Goal: Task Accomplishment & Management: Manage account settings

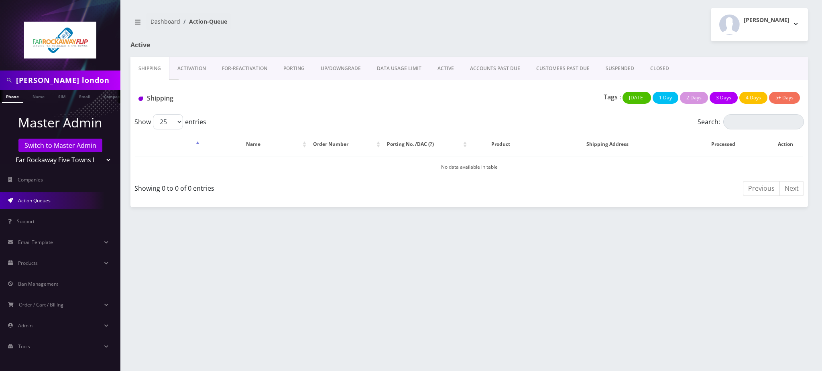
drag, startPoint x: 84, startPoint y: 81, endPoint x: 0, endPoint y: 81, distance: 84.2
click at [0, 81] on div "avigail london" at bounding box center [60, 80] width 120 height 19
paste input "9296722395"
type input "9296722395"
click at [14, 99] on link "Phone" at bounding box center [12, 96] width 21 height 13
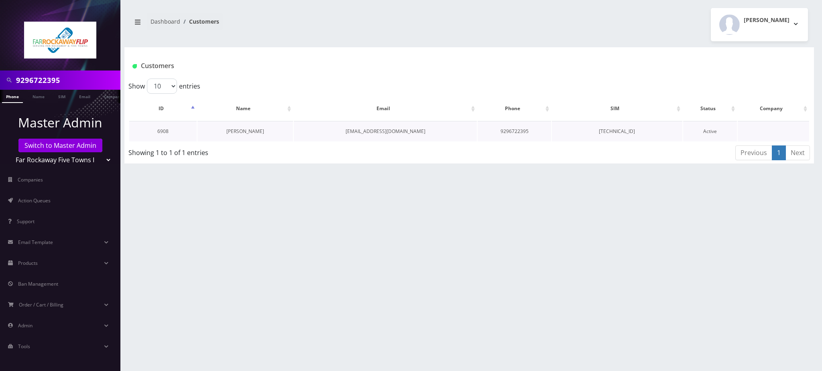
click at [256, 133] on link "[PERSON_NAME]" at bounding box center [245, 131] width 38 height 7
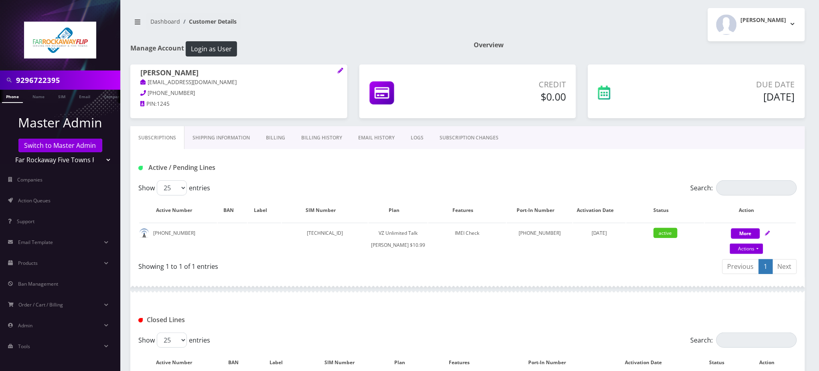
click at [451, 139] on link "SUBSCRIPTION CHANGES" at bounding box center [469, 137] width 75 height 23
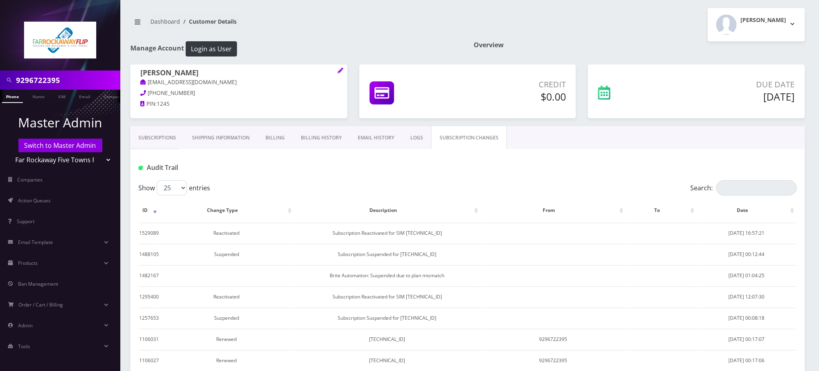
drag, startPoint x: 562, startPoint y: 32, endPoint x: 581, endPoint y: 198, distance: 167.1
click at [562, 32] on div "[PERSON_NAME] Logout" at bounding box center [639, 24] width 343 height 33
click at [345, 26] on nav "Dashboard Customer Details" at bounding box center [295, 24] width 331 height 23
